Goal: Navigation & Orientation: Find specific page/section

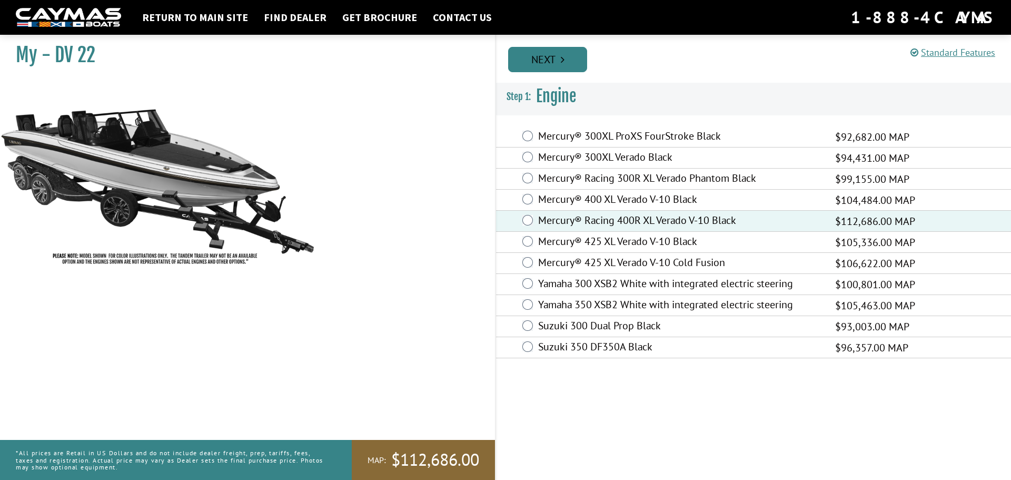
click at [541, 55] on link "Next" at bounding box center [547, 59] width 79 height 25
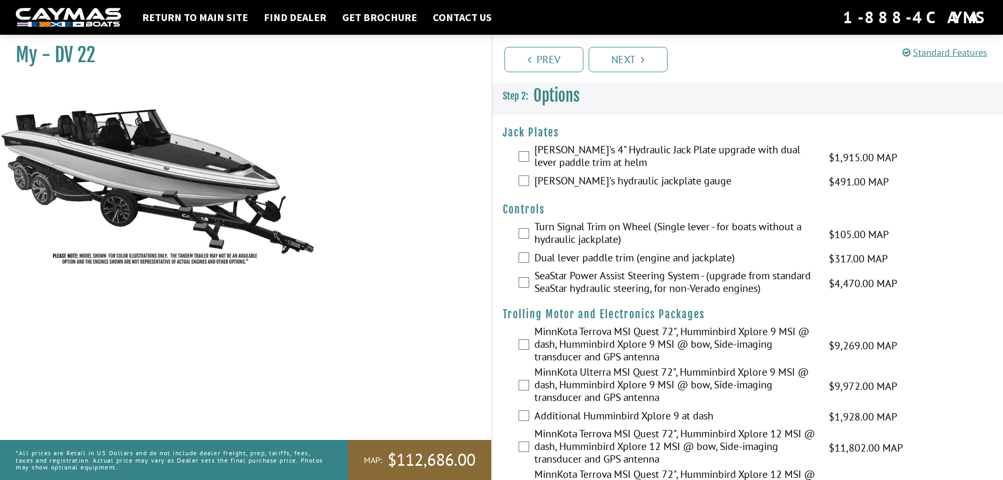
click at [518, 153] on div "Bob's 4" Hydraulic Jack Plate upgrade with dual lever paddle trim at helm $1,91…" at bounding box center [747, 157] width 511 height 28
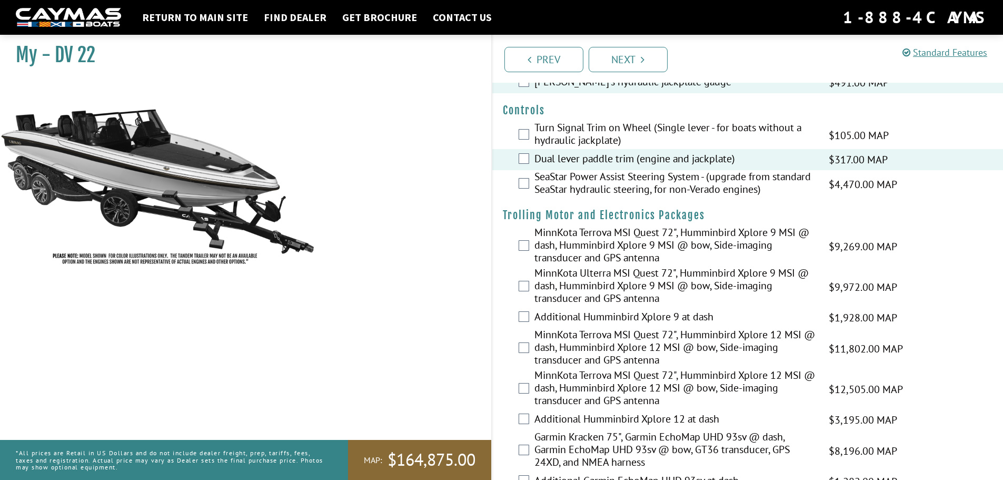
scroll to position [351, 0]
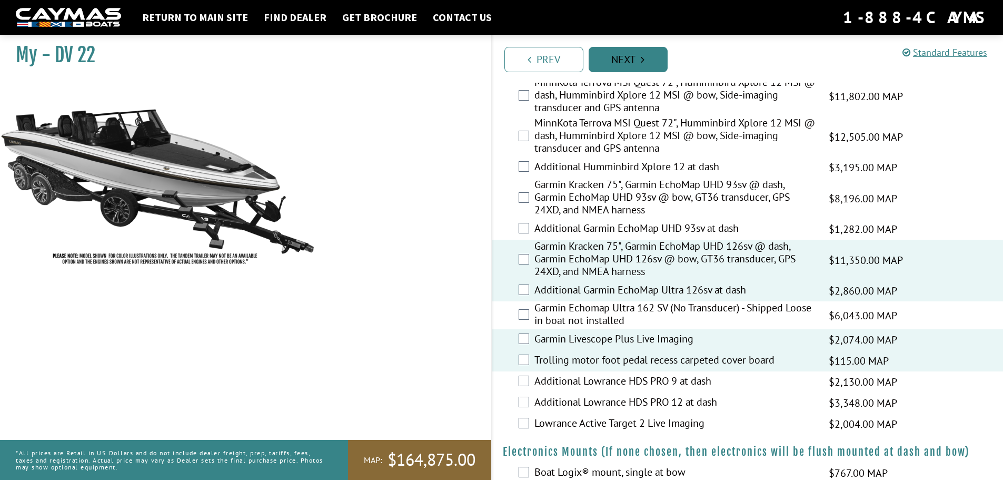
click at [620, 55] on link "Next" at bounding box center [628, 59] width 79 height 25
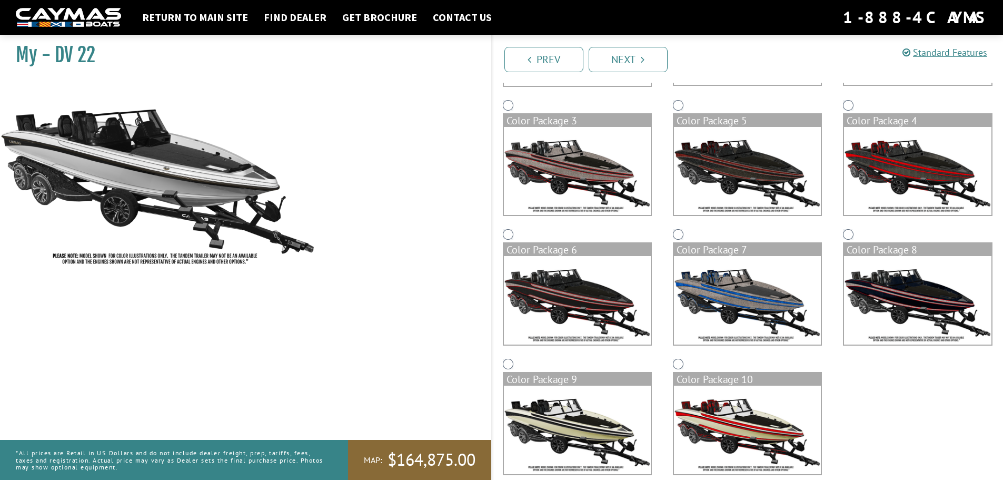
scroll to position [222, 0]
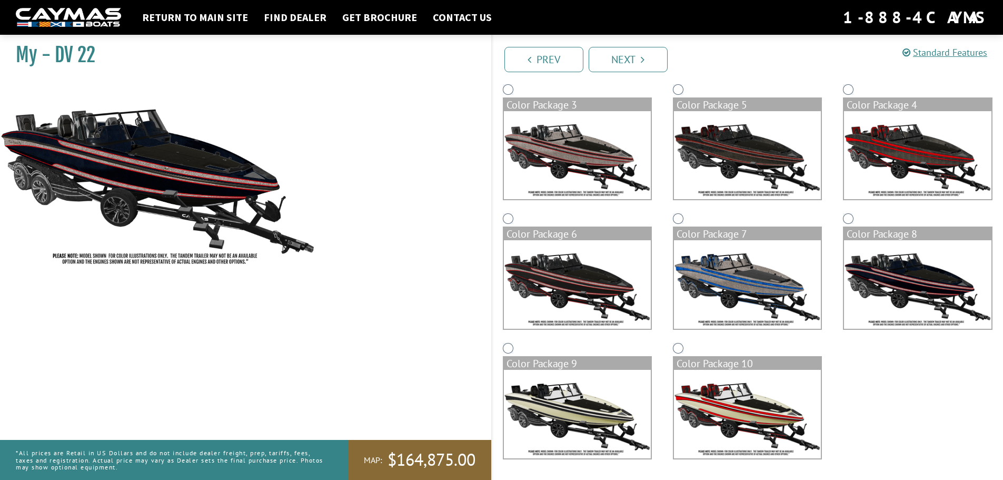
click at [719, 281] on img at bounding box center [747, 284] width 147 height 88
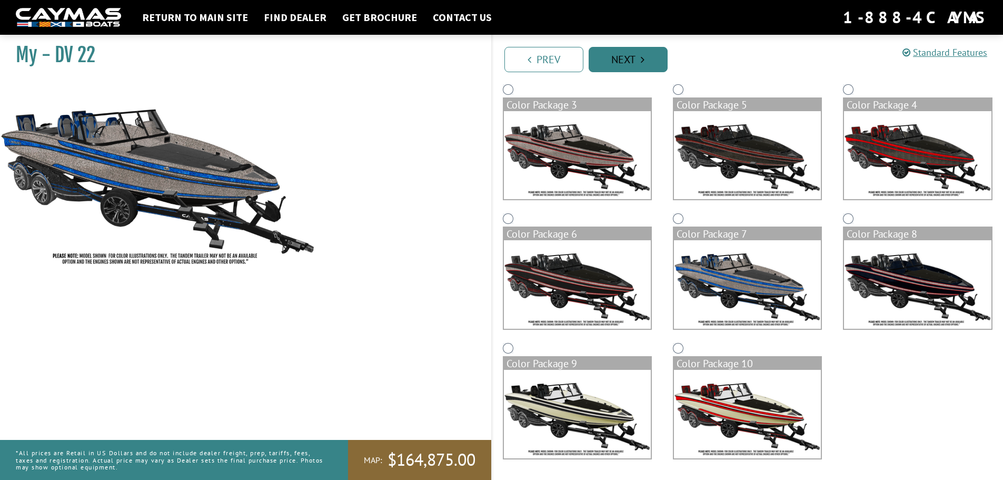
click at [637, 58] on link "Next" at bounding box center [628, 59] width 79 height 25
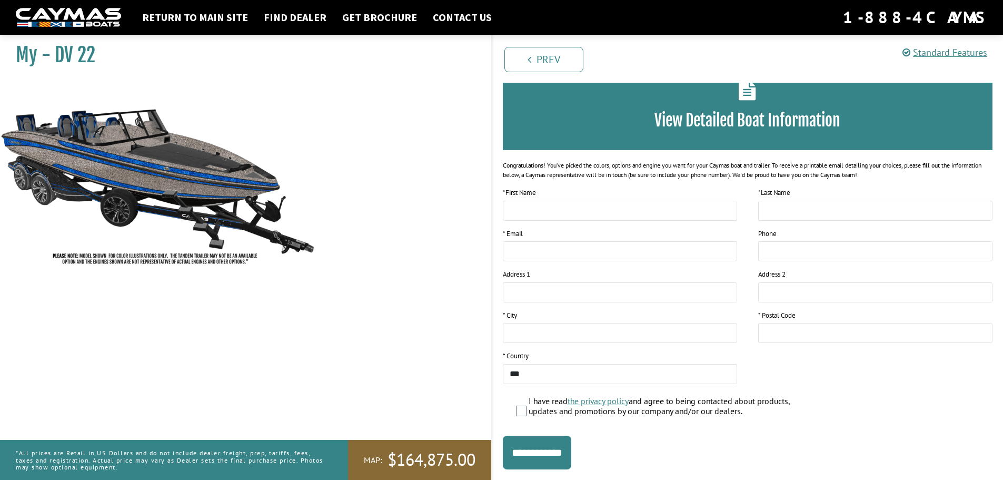
scroll to position [86, 0]
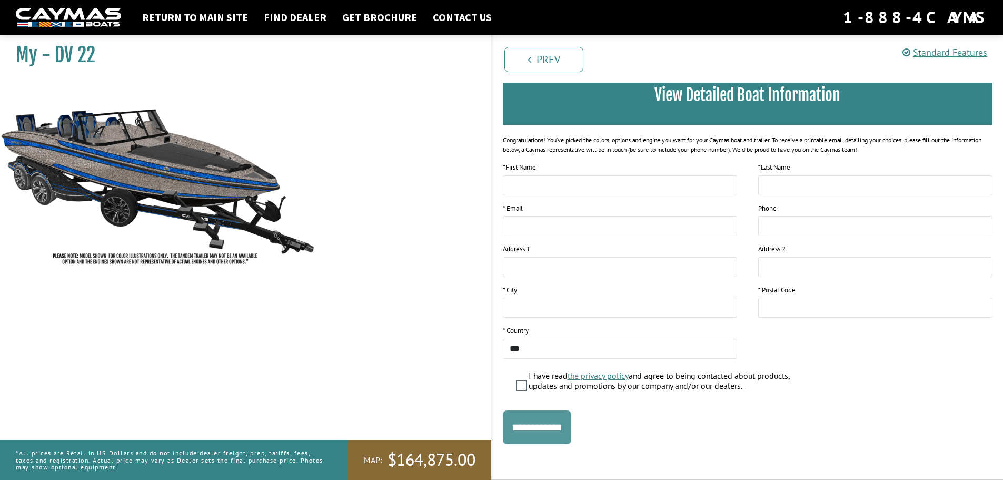
click at [540, 433] on input "**********" at bounding box center [537, 427] width 68 height 34
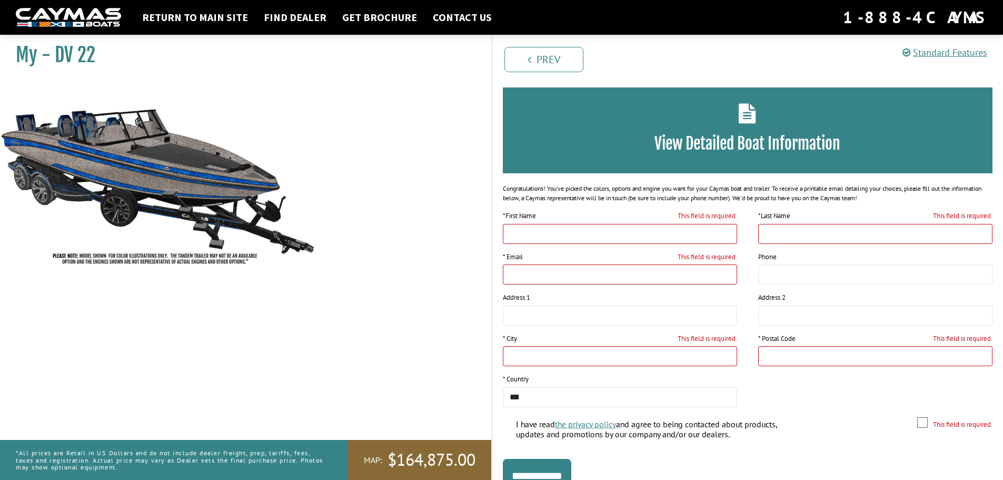
scroll to position [0, 0]
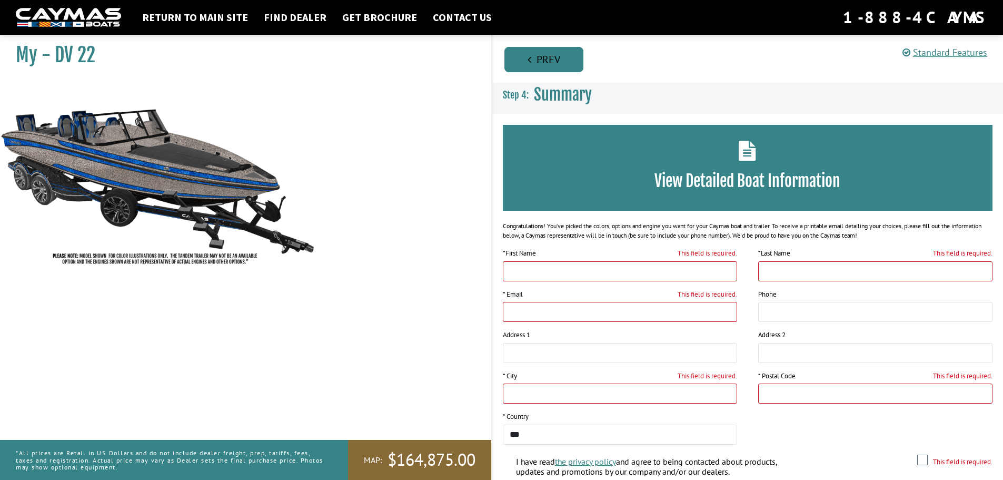
click at [527, 58] on link "Prev" at bounding box center [544, 59] width 79 height 25
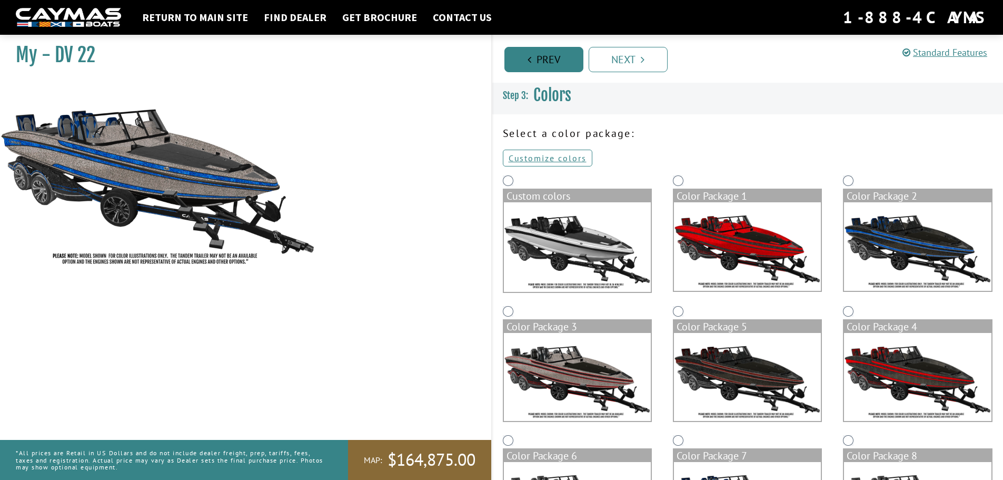
click at [527, 58] on link "Prev" at bounding box center [544, 59] width 79 height 25
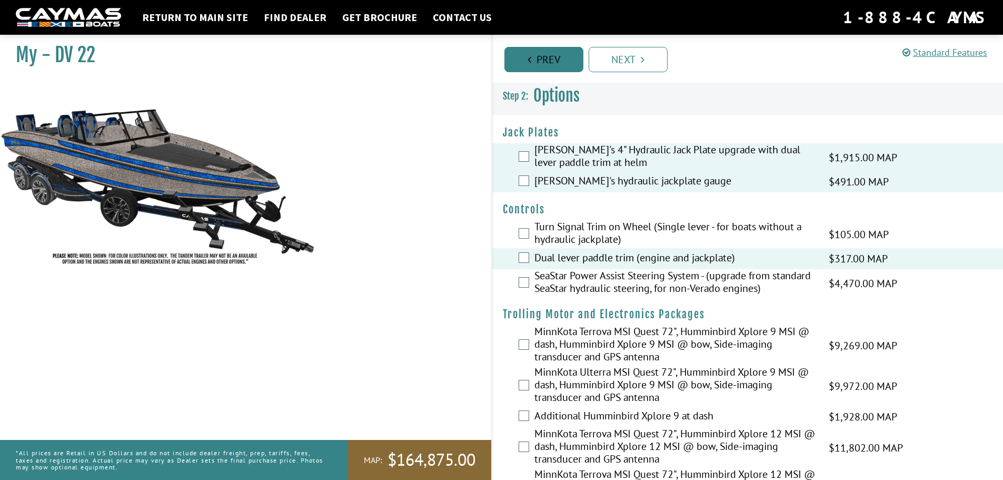
click at [527, 58] on link "Prev" at bounding box center [544, 59] width 79 height 25
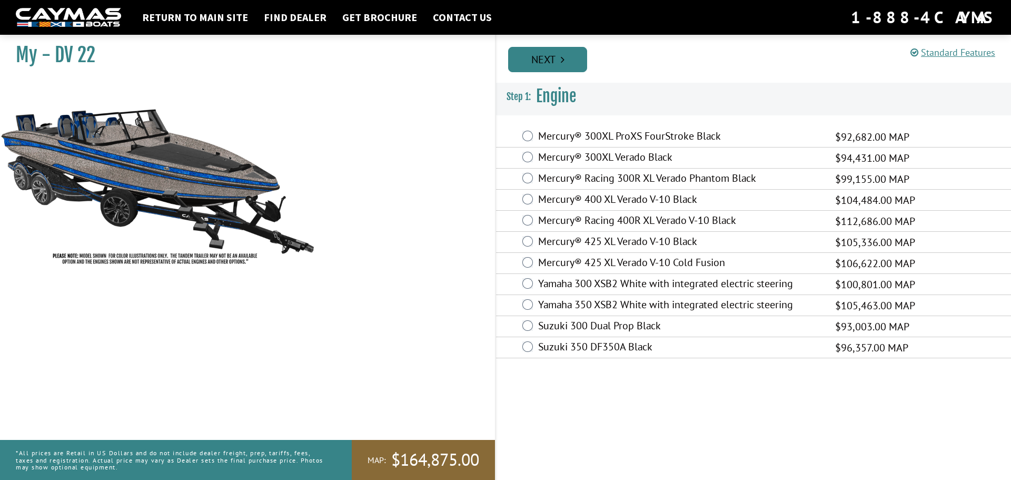
click at [554, 57] on link "Next" at bounding box center [547, 59] width 79 height 25
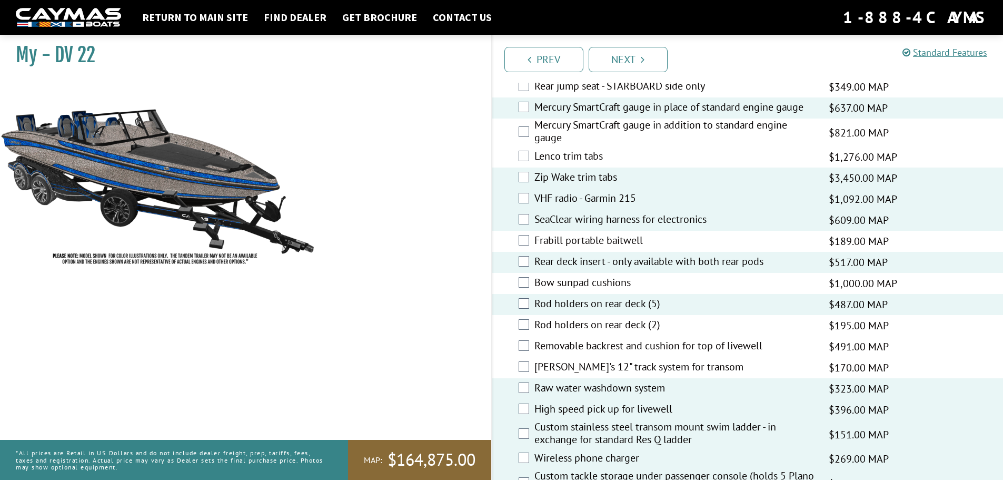
scroll to position [2551, 0]
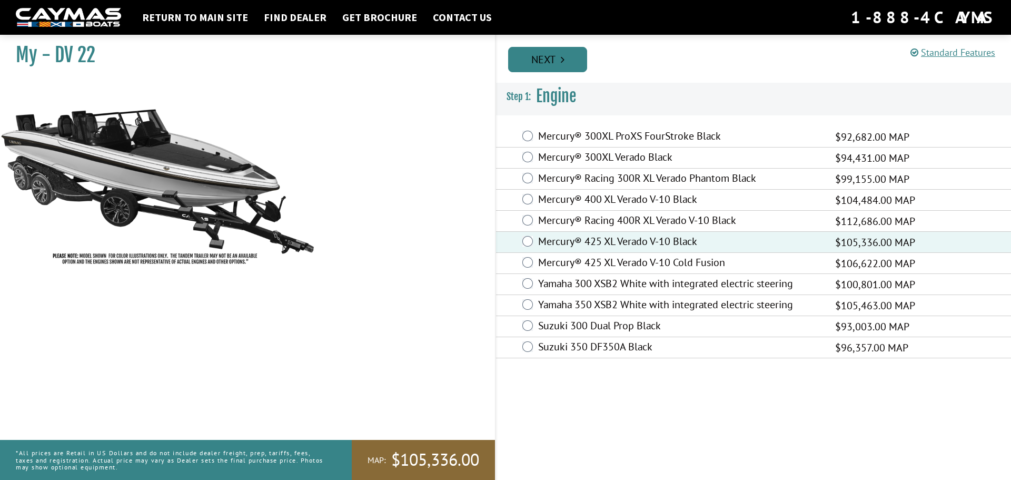
click at [556, 68] on link "Next" at bounding box center [547, 59] width 79 height 25
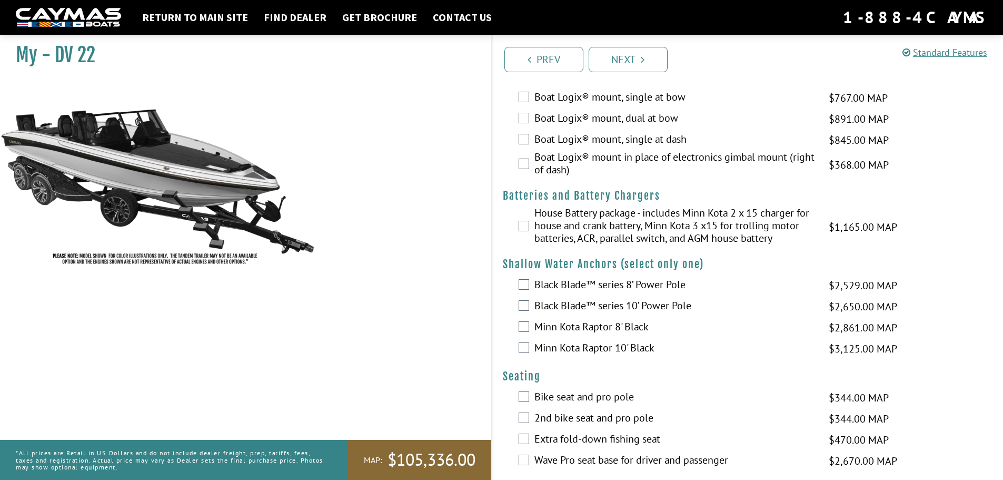
scroll to position [702, 0]
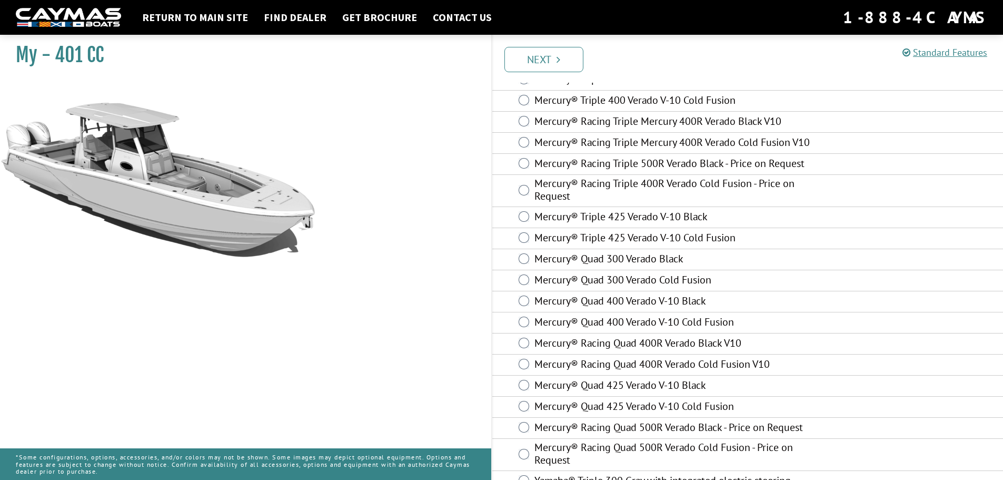
scroll to position [175, 0]
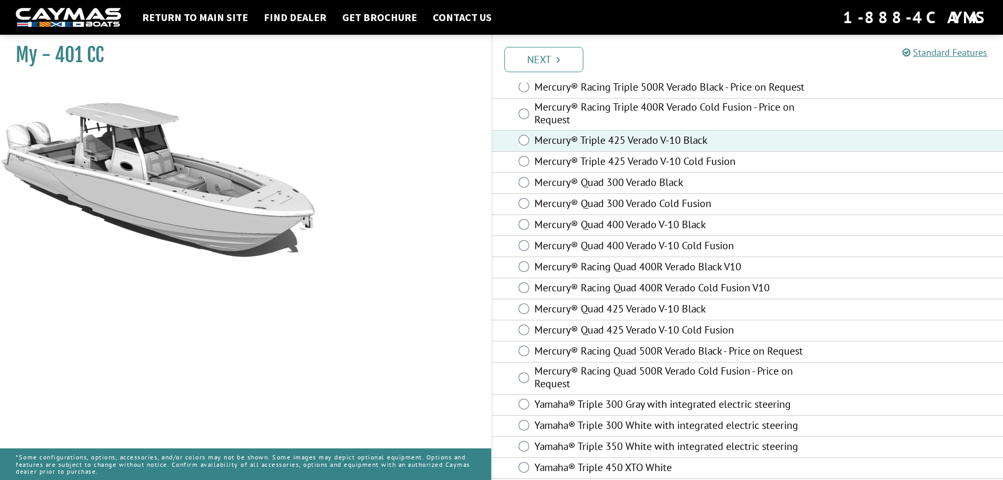
click at [569, 63] on link "Next" at bounding box center [544, 59] width 79 height 25
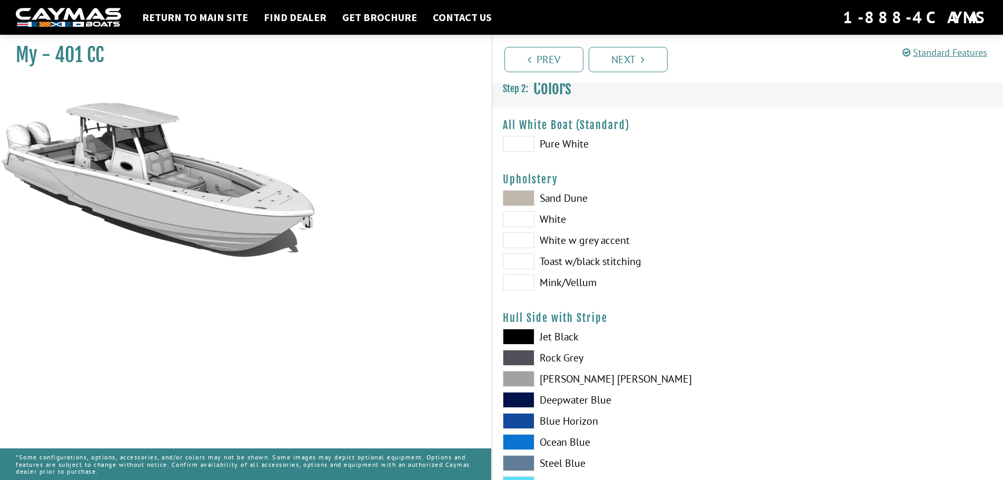
scroll to position [0, 0]
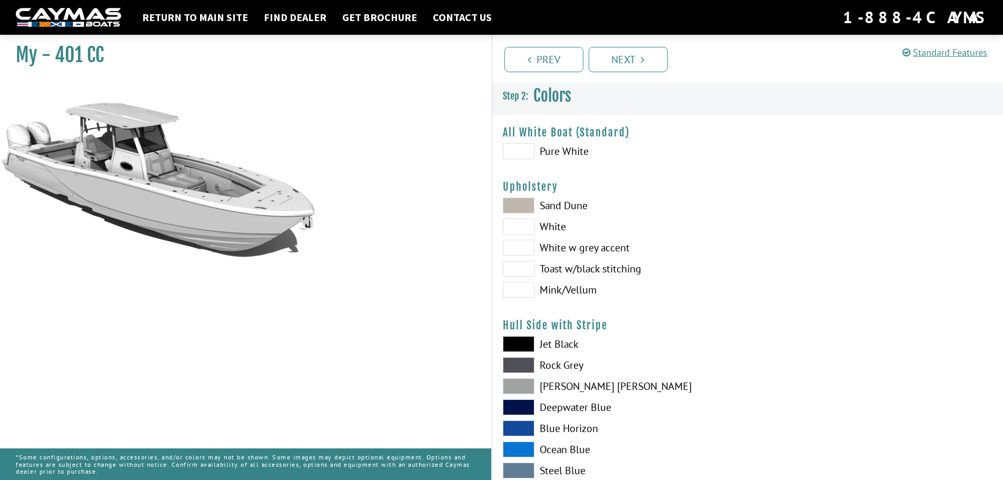
click at [516, 249] on span at bounding box center [519, 248] width 32 height 16
click at [520, 268] on span at bounding box center [519, 269] width 32 height 16
click at [517, 282] on span at bounding box center [519, 290] width 32 height 16
click at [523, 285] on span at bounding box center [519, 290] width 32 height 16
click at [524, 290] on span at bounding box center [519, 290] width 32 height 16
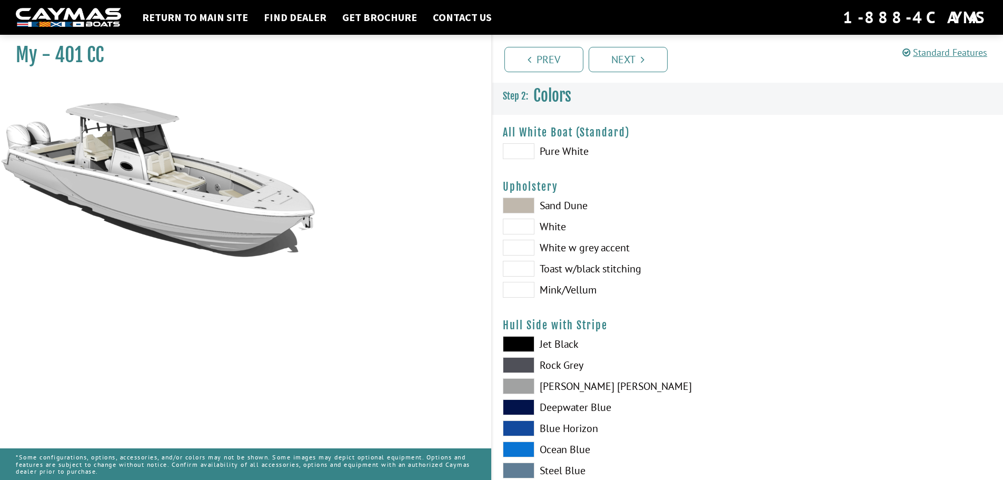
click at [525, 204] on span at bounding box center [519, 205] width 32 height 16
click at [517, 223] on span at bounding box center [519, 227] width 32 height 16
click at [517, 240] on span at bounding box center [519, 248] width 32 height 16
click at [517, 241] on span at bounding box center [519, 248] width 32 height 16
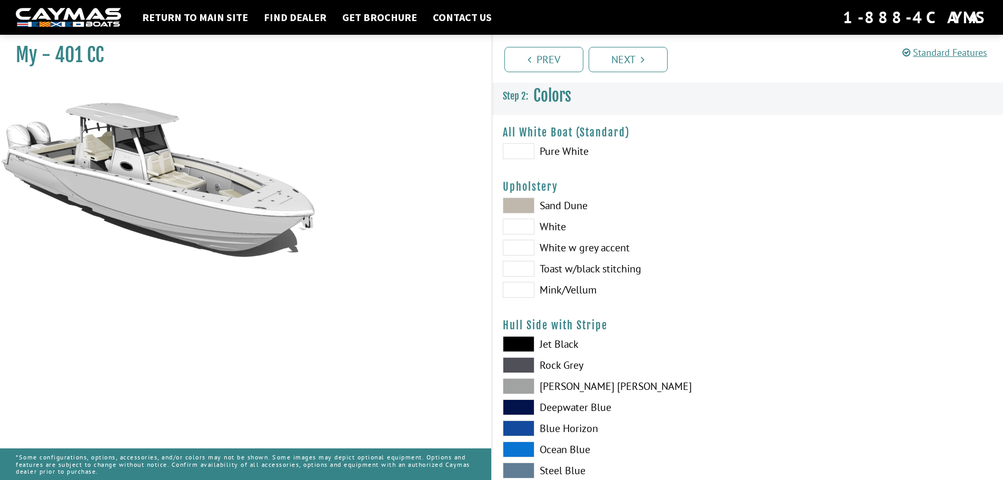
click at [517, 241] on span at bounding box center [519, 248] width 32 height 16
click at [519, 267] on span at bounding box center [519, 269] width 32 height 16
click at [518, 269] on span at bounding box center [519, 269] width 32 height 16
click at [518, 247] on span at bounding box center [519, 248] width 32 height 16
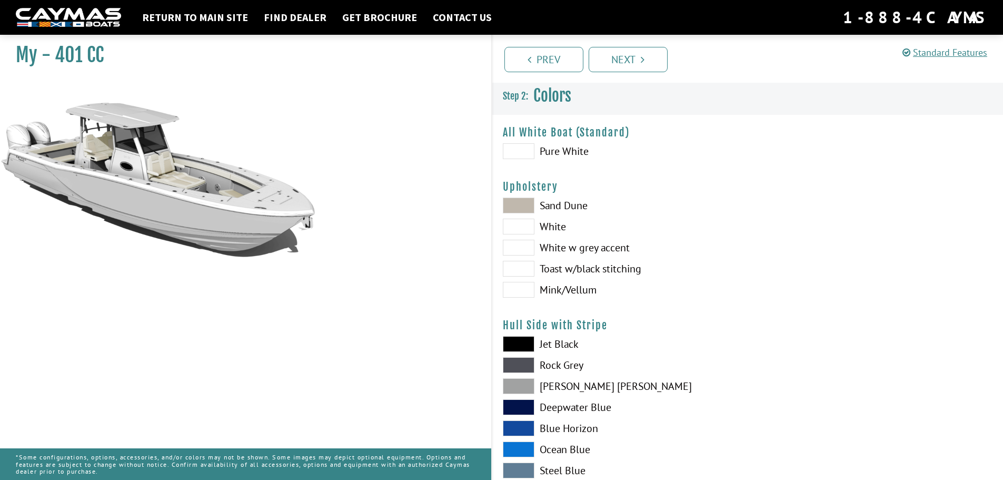
click at [518, 247] on span at bounding box center [519, 248] width 32 height 16
click at [518, 250] on span at bounding box center [519, 248] width 32 height 16
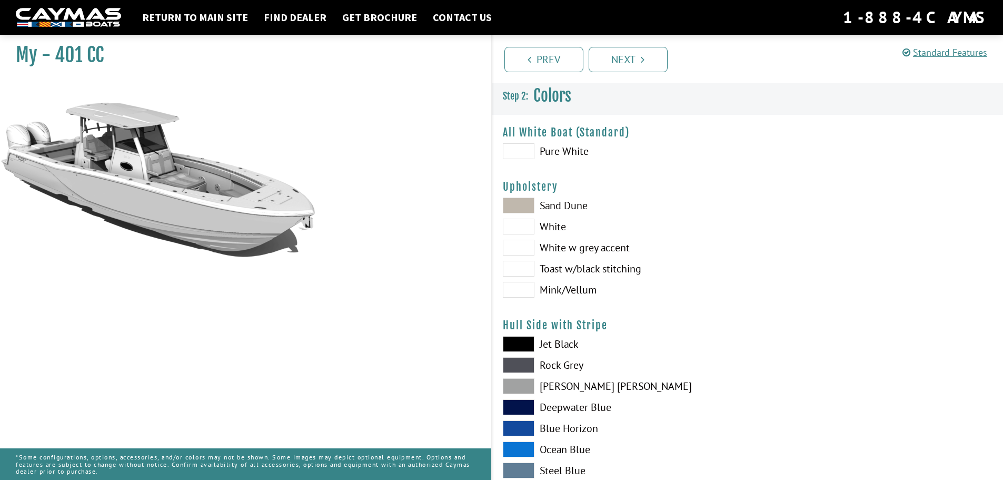
click at [520, 226] on span at bounding box center [519, 227] width 32 height 16
click at [520, 225] on span at bounding box center [519, 227] width 32 height 16
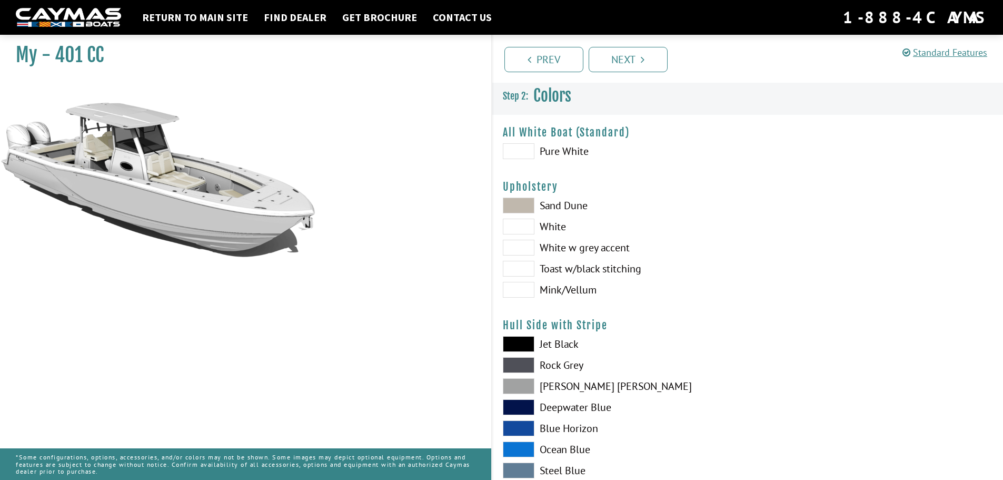
click at [521, 200] on span at bounding box center [519, 205] width 32 height 16
click at [517, 264] on span at bounding box center [519, 269] width 32 height 16
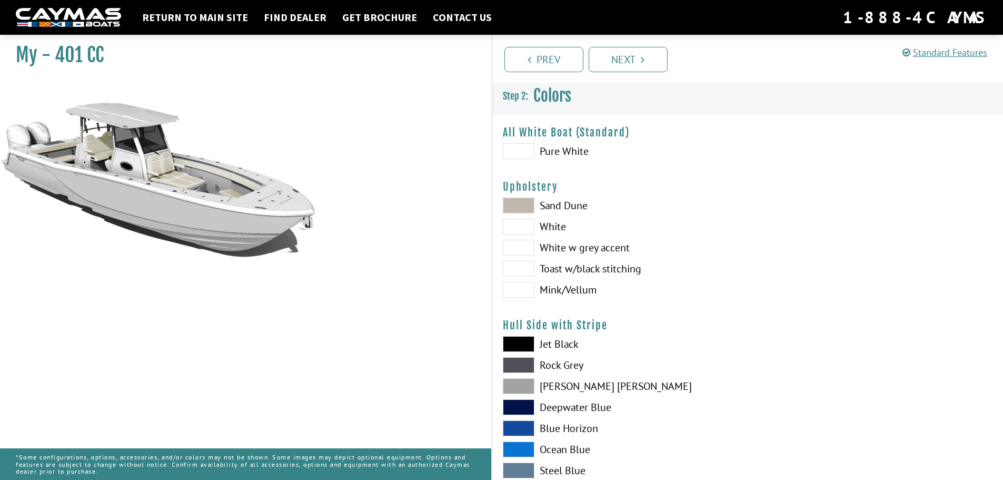
click at [506, 241] on span at bounding box center [519, 248] width 32 height 16
click at [509, 246] on span at bounding box center [519, 248] width 32 height 16
click at [517, 287] on span at bounding box center [519, 290] width 32 height 16
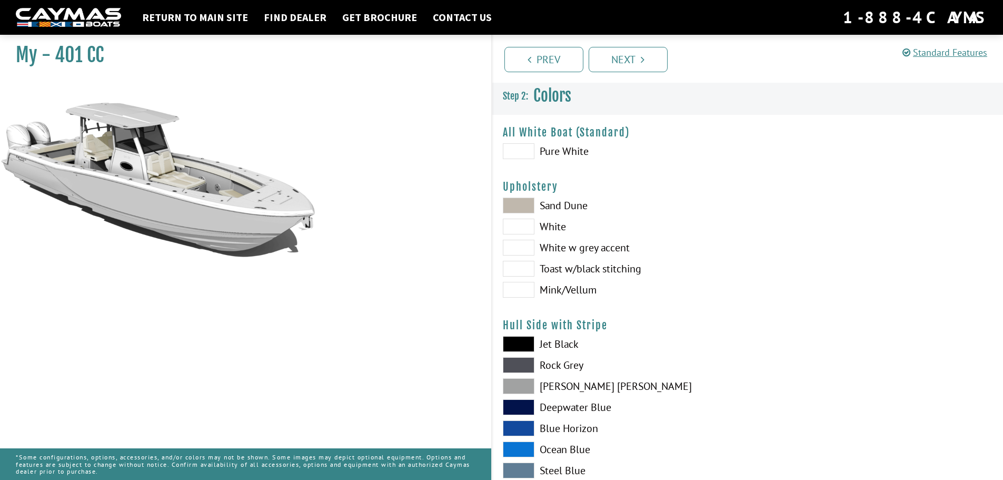
click at [521, 248] on span at bounding box center [519, 248] width 32 height 16
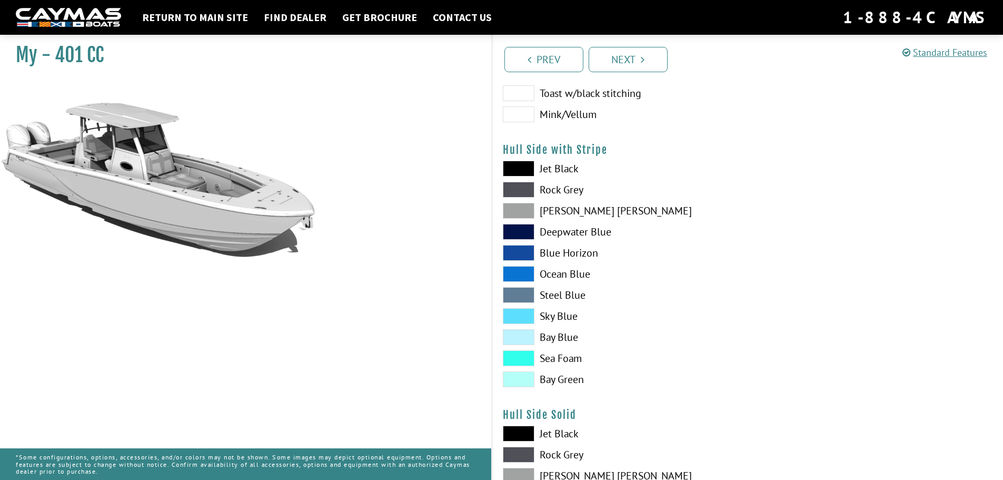
scroll to position [263, 0]
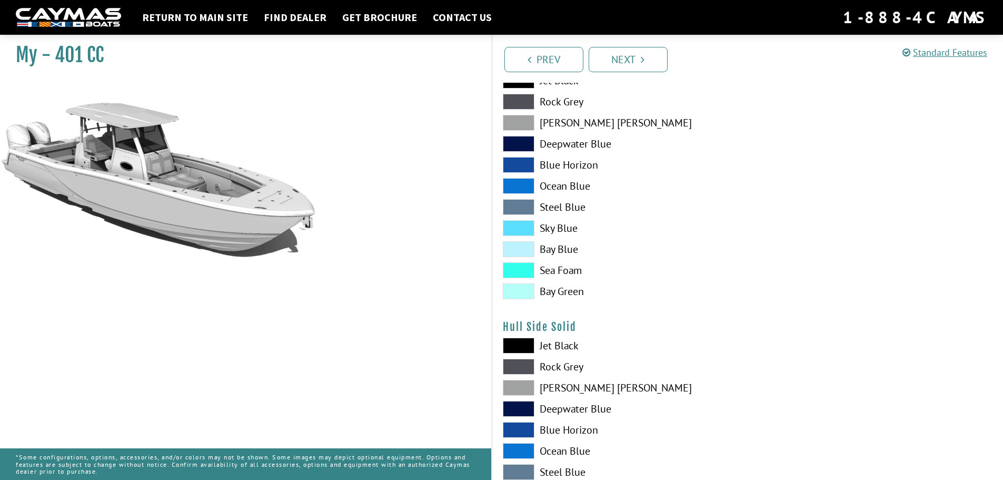
click at [525, 190] on span at bounding box center [519, 186] width 32 height 16
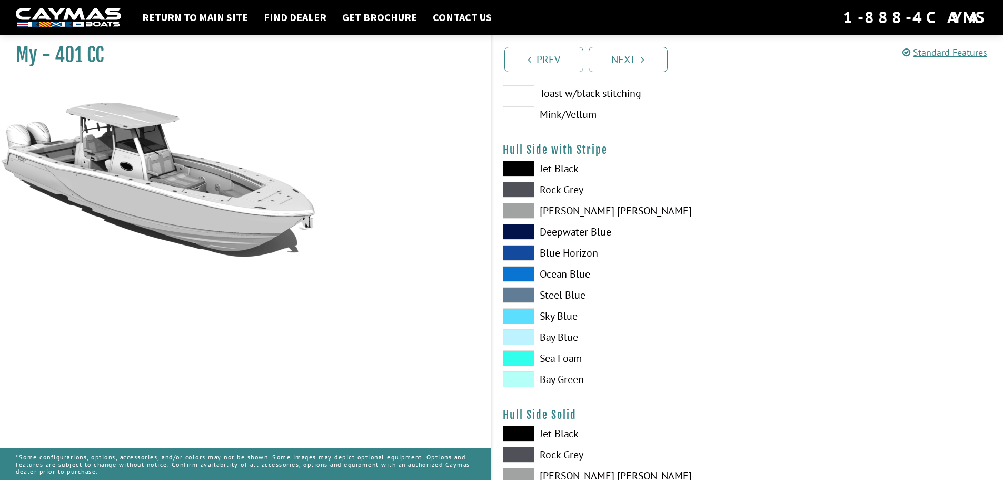
click at [515, 271] on span at bounding box center [519, 274] width 32 height 16
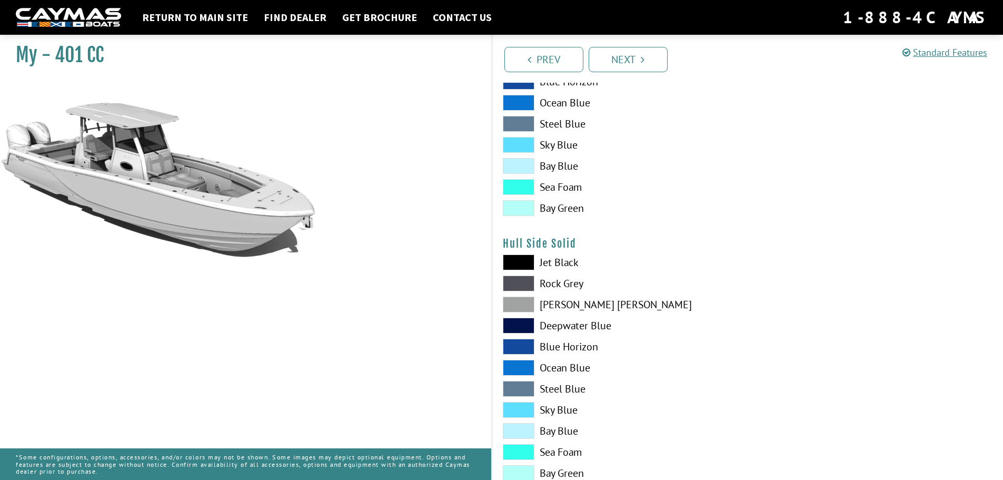
scroll to position [351, 0]
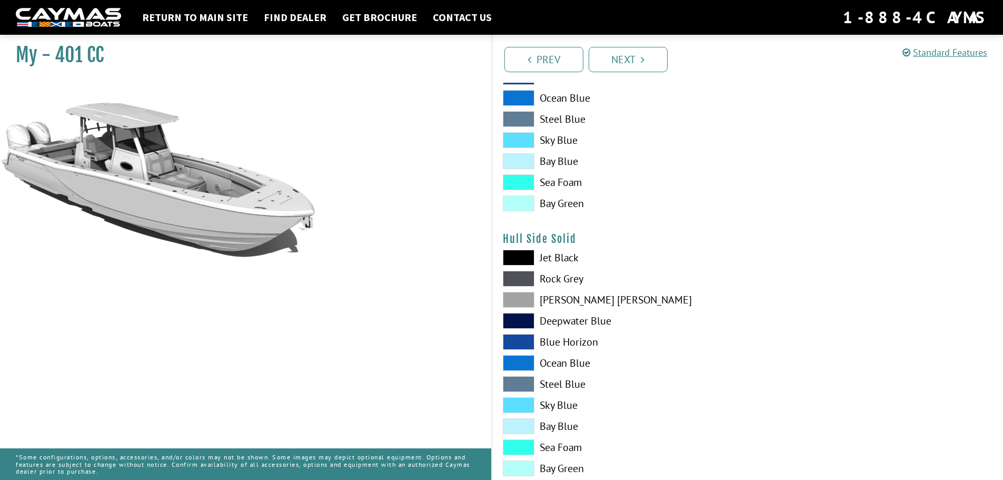
click at [507, 280] on span at bounding box center [519, 279] width 32 height 16
click at [522, 389] on span at bounding box center [519, 384] width 32 height 16
click at [513, 362] on span at bounding box center [519, 363] width 32 height 16
click at [513, 361] on span at bounding box center [519, 363] width 32 height 16
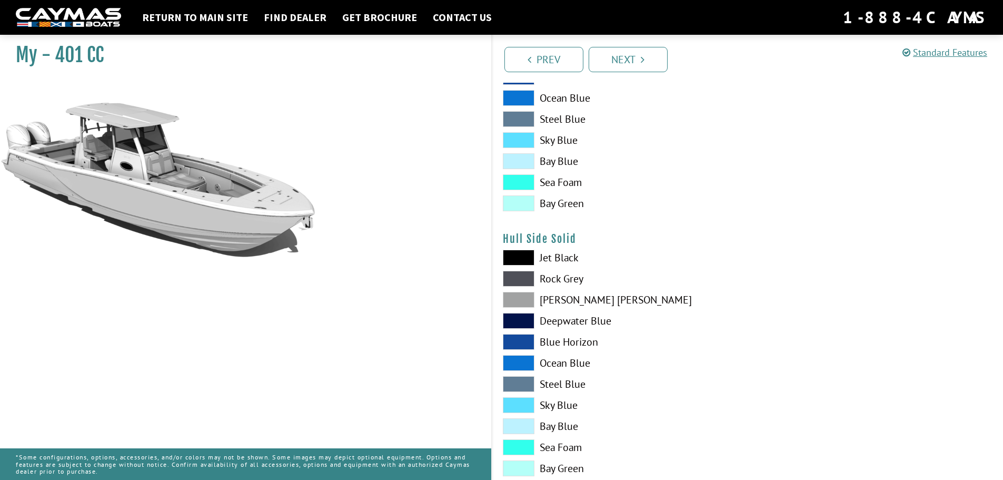
click at [513, 361] on span at bounding box center [519, 363] width 32 height 16
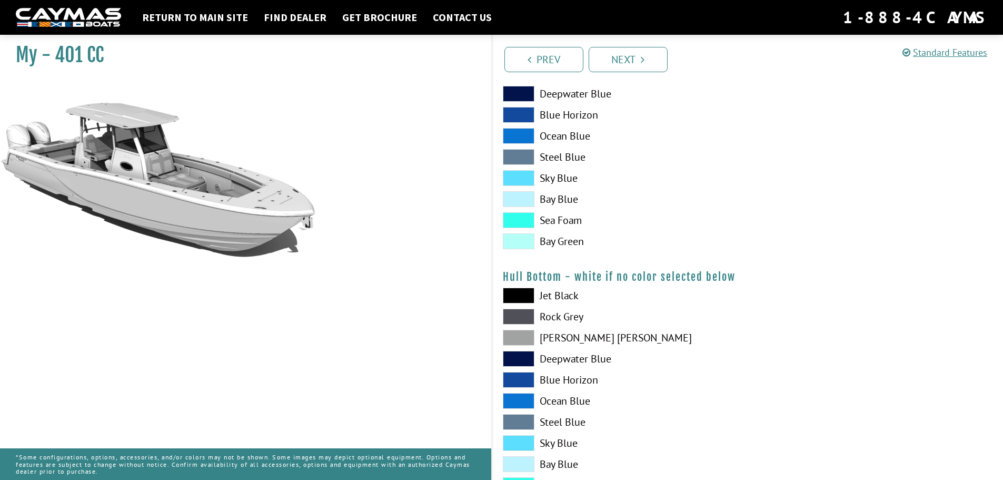
scroll to position [702, 0]
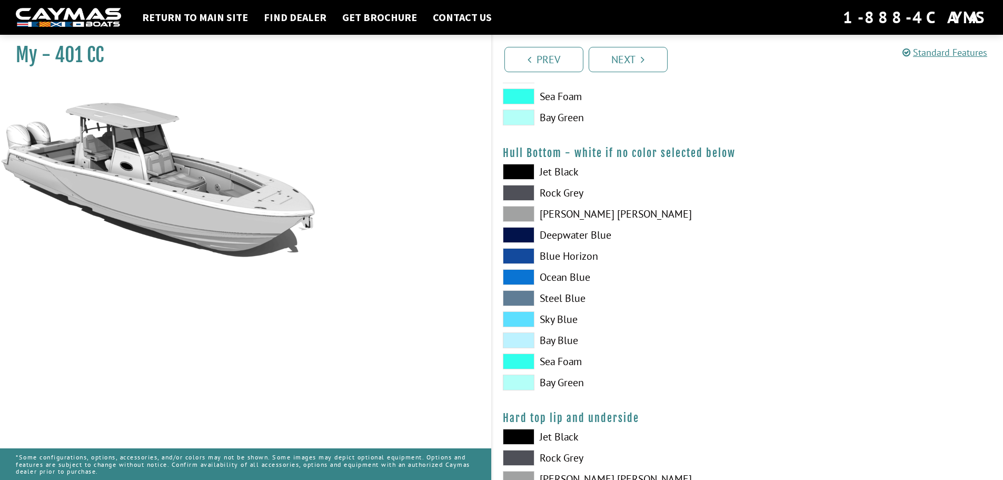
click at [517, 299] on span at bounding box center [519, 298] width 32 height 16
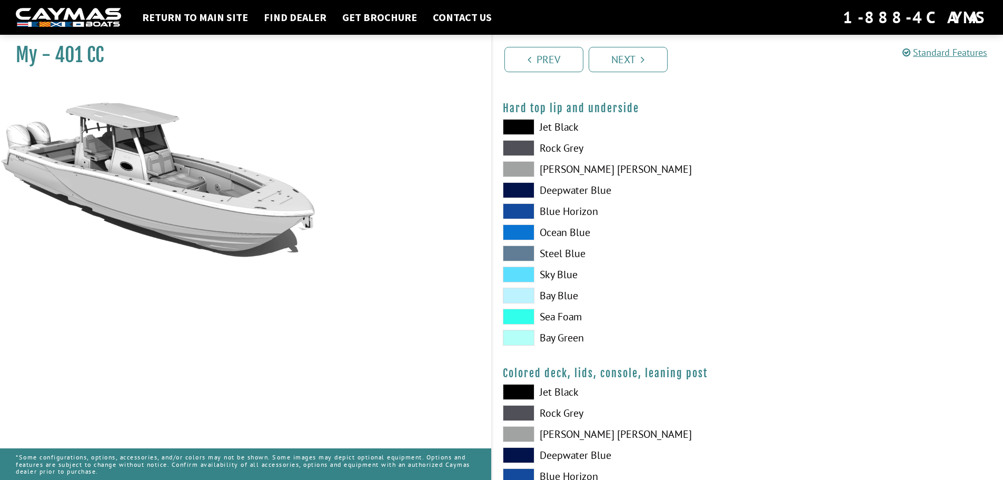
scroll to position [1141, 0]
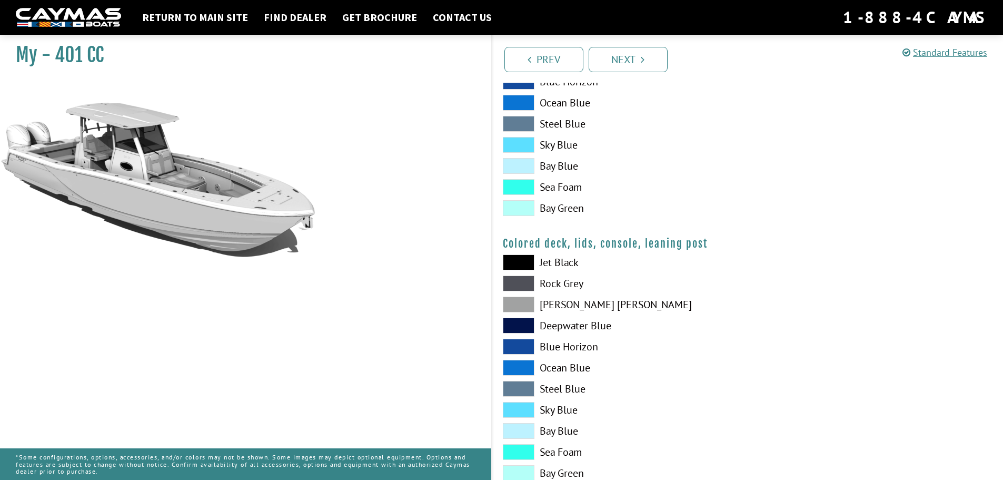
click at [528, 320] on span at bounding box center [519, 326] width 32 height 16
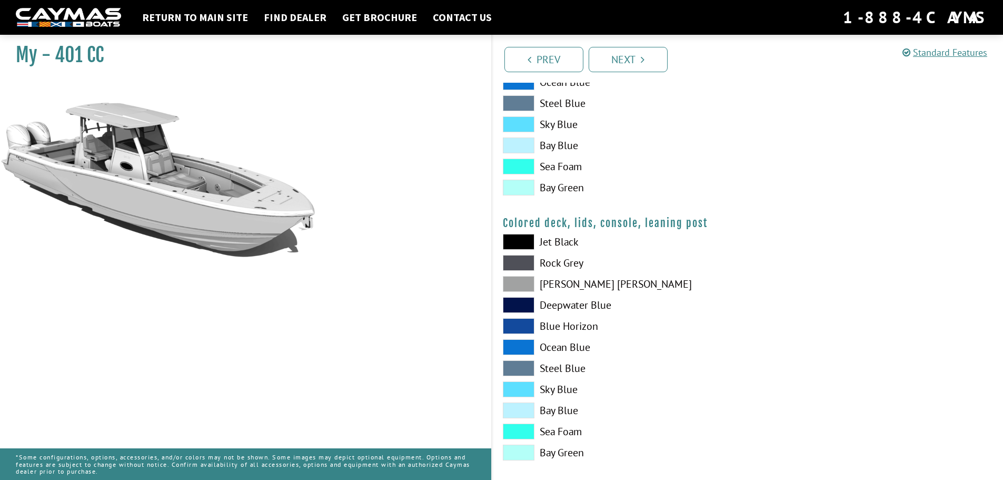
scroll to position [1173, 0]
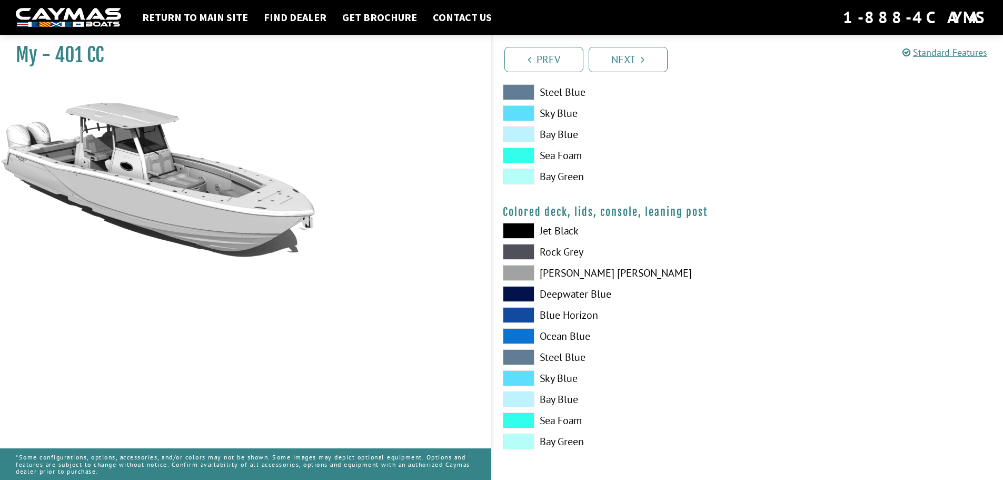
click at [510, 354] on span at bounding box center [519, 357] width 32 height 16
click at [513, 397] on span at bounding box center [519, 399] width 32 height 16
click at [518, 265] on span at bounding box center [519, 273] width 32 height 16
click at [625, 59] on link "Next" at bounding box center [628, 59] width 79 height 25
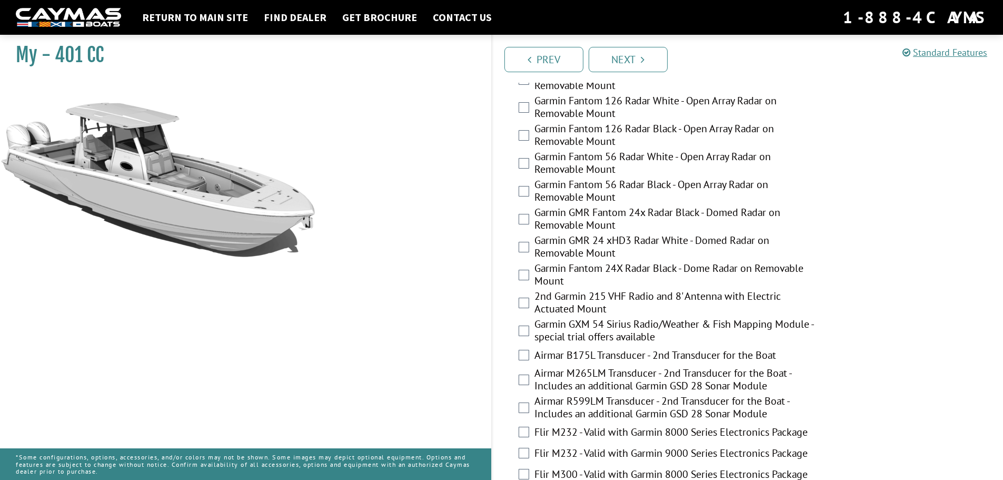
scroll to position [2019, 0]
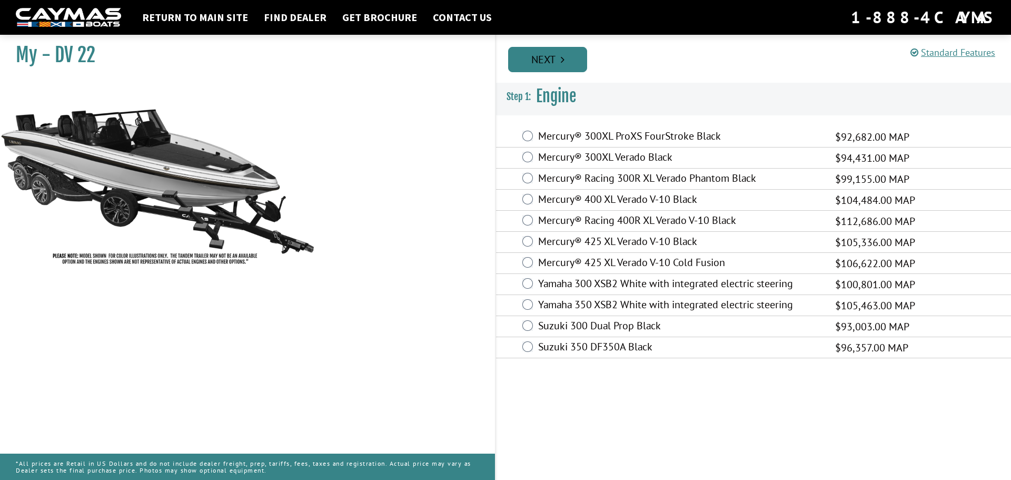
click at [557, 67] on link "Next" at bounding box center [547, 59] width 79 height 25
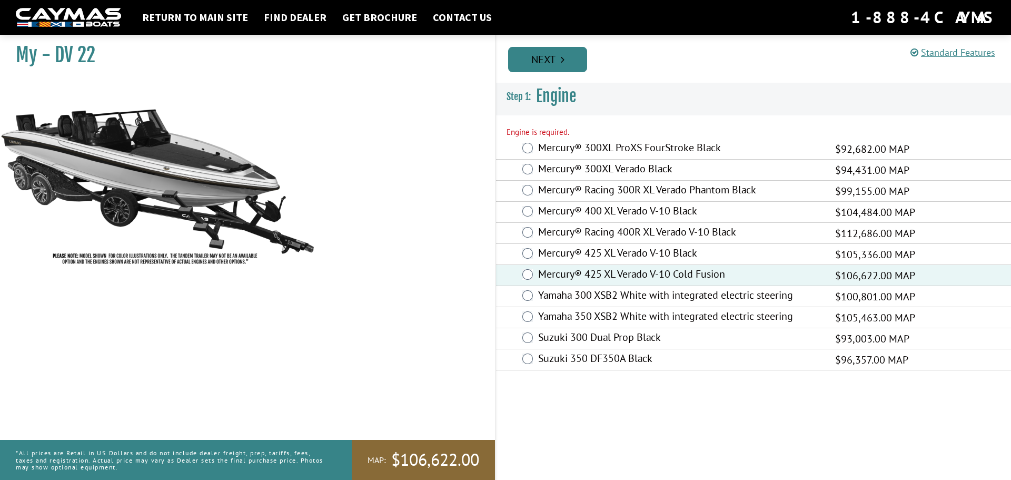
click at [547, 66] on link "Next" at bounding box center [547, 59] width 79 height 25
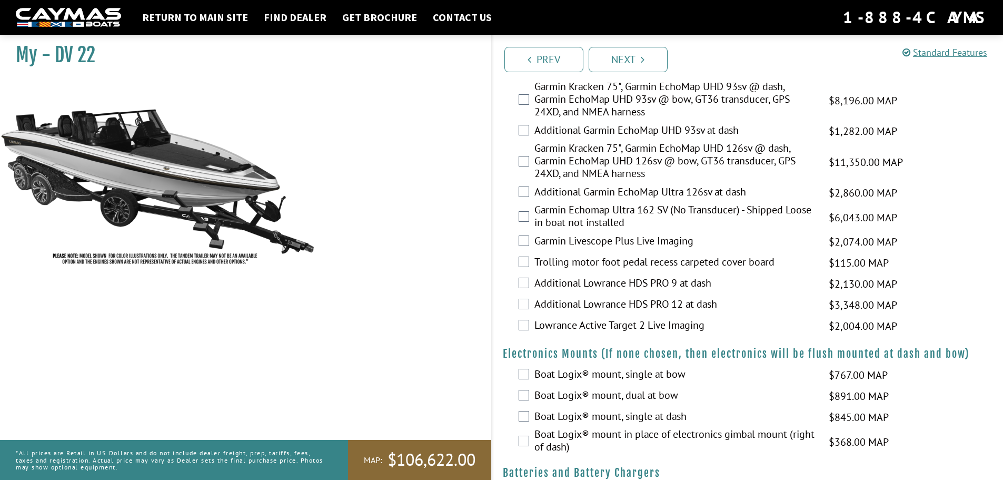
scroll to position [615, 0]
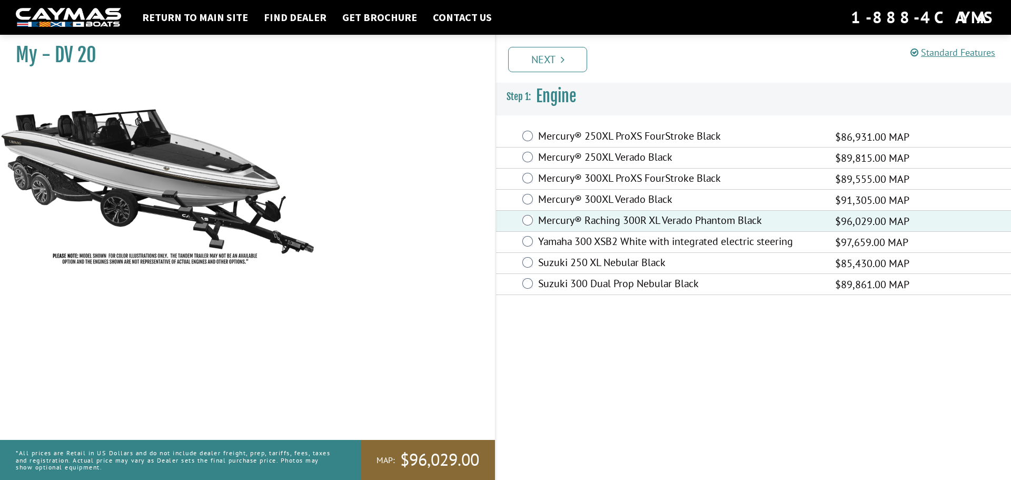
click at [535, 54] on link "Next" at bounding box center [547, 59] width 79 height 25
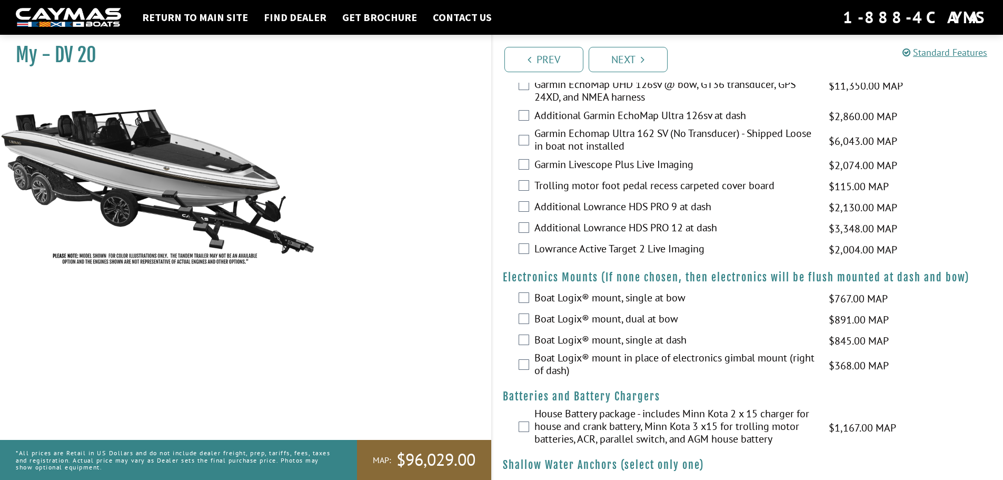
scroll to position [702, 0]
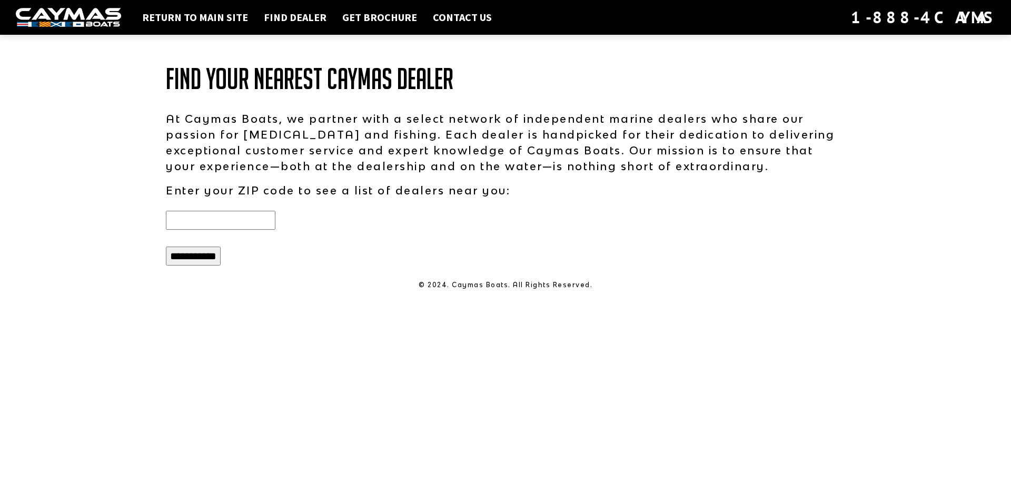
click at [238, 217] on input "text" at bounding box center [221, 220] width 110 height 19
type input "*****"
click at [204, 256] on input "**********" at bounding box center [193, 255] width 55 height 19
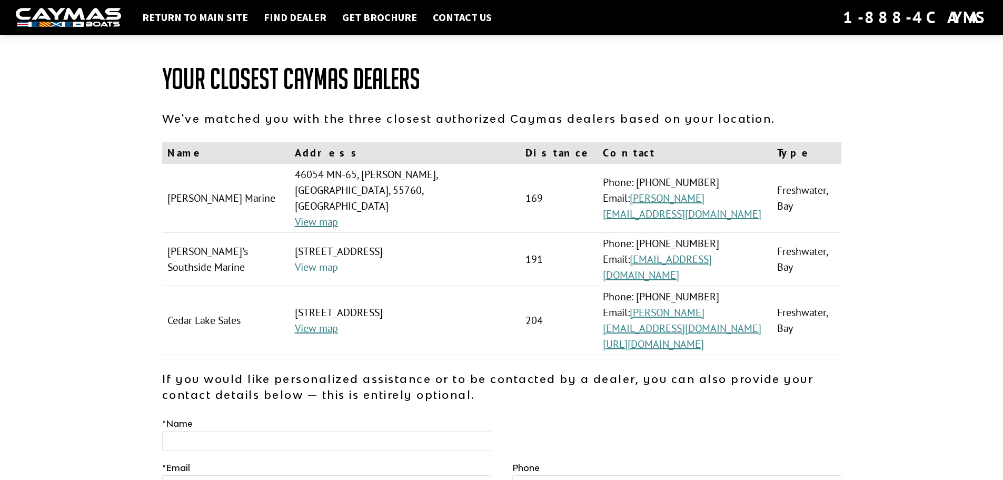
click at [305, 260] on link "View map" at bounding box center [316, 267] width 43 height 14
click at [297, 215] on link "View map" at bounding box center [316, 222] width 43 height 14
